Goal: Task Accomplishment & Management: Manage account settings

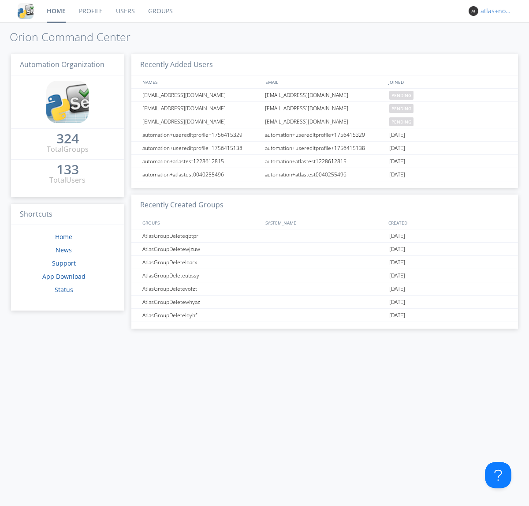
click at [495, 11] on div "atlas+nodispatch" at bounding box center [497, 11] width 33 height 9
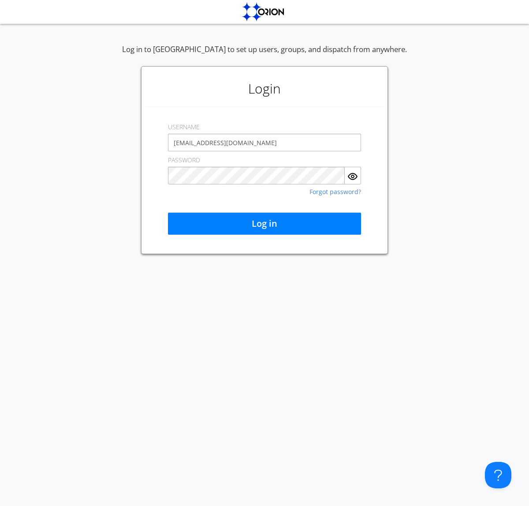
type input "[EMAIL_ADDRESS][DOMAIN_NAME]"
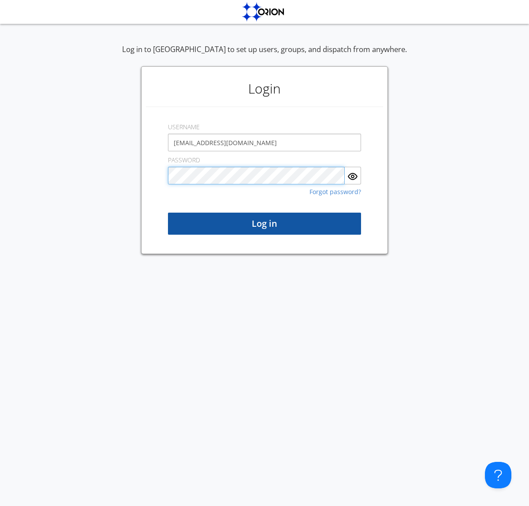
click at [265, 224] on button "Log in" at bounding box center [264, 224] width 193 height 22
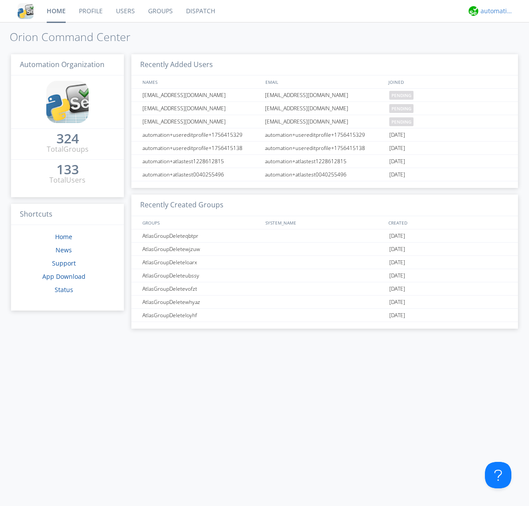
click at [495, 11] on div "automation+atlas" at bounding box center [497, 11] width 33 height 9
